Goal: Task Accomplishment & Management: Use online tool/utility

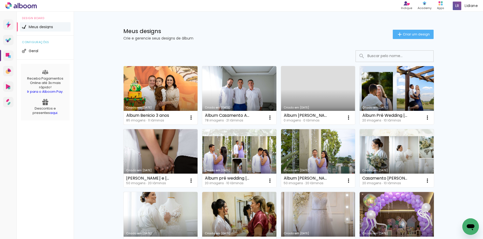
click at [154, 86] on link "Criado em [DATE]" at bounding box center [160, 95] width 74 height 58
